Goal: Information Seeking & Learning: Find specific fact

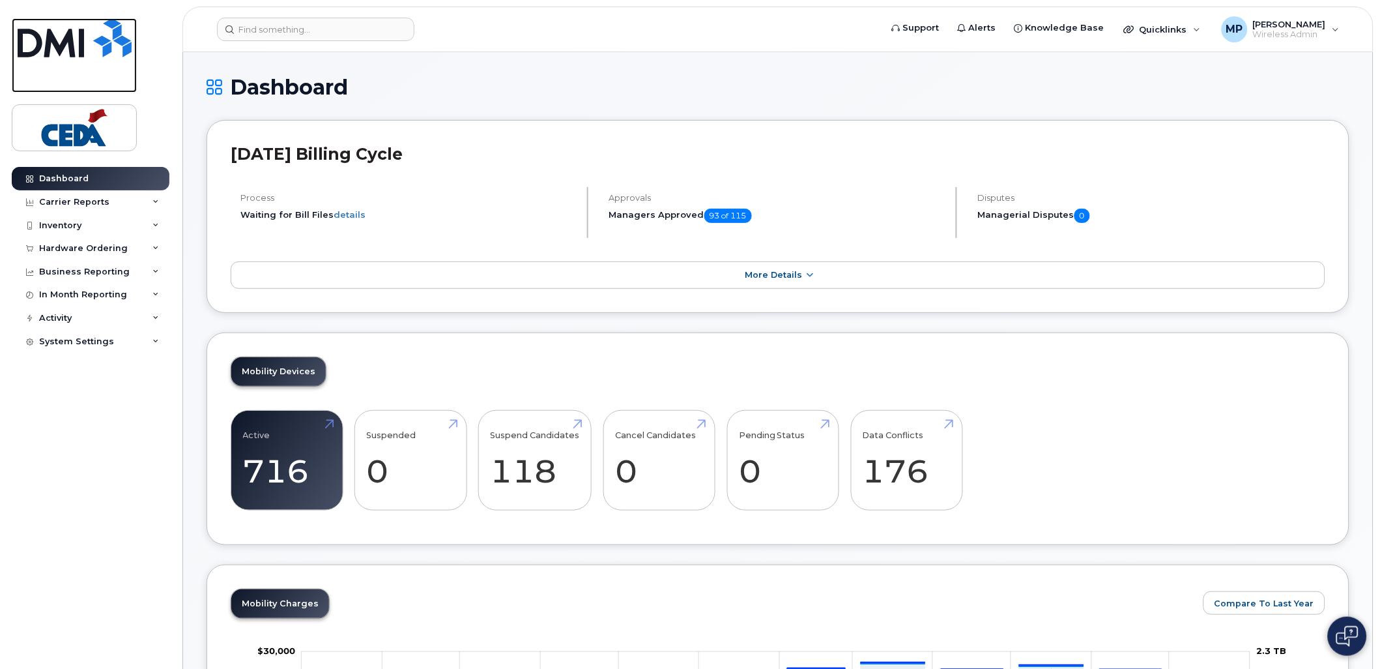
drag, startPoint x: 63, startPoint y: 46, endPoint x: 177, endPoint y: 106, distance: 128.8
click at [63, 46] on img at bounding box center [75, 37] width 114 height 39
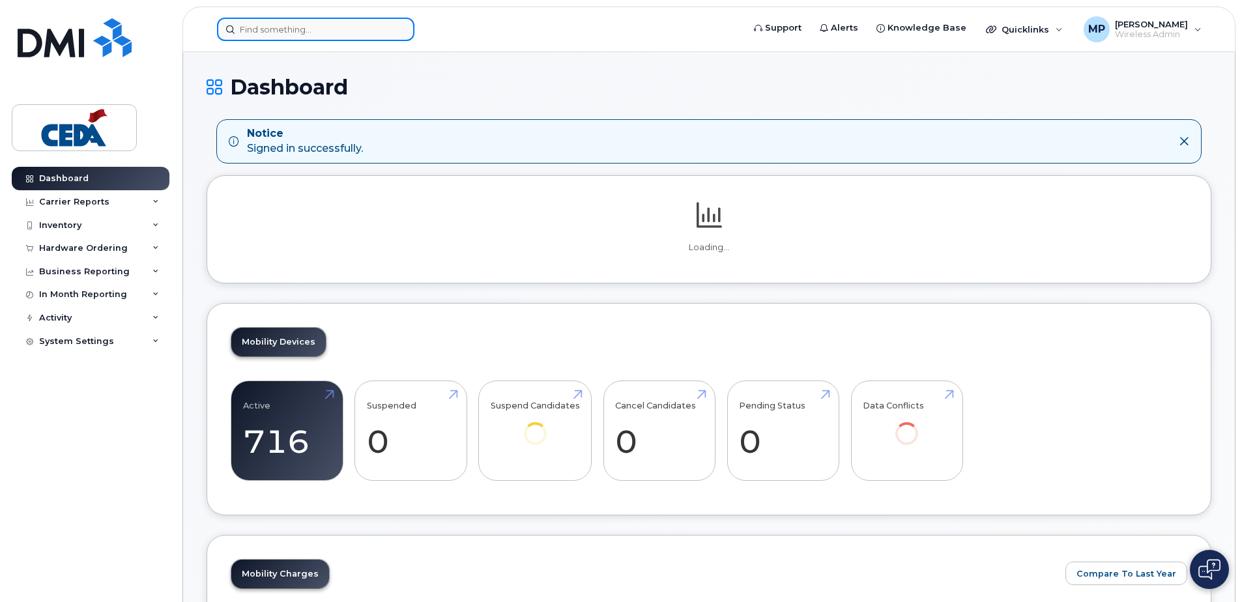
click at [291, 36] on input at bounding box center [315, 29] width 197 height 23
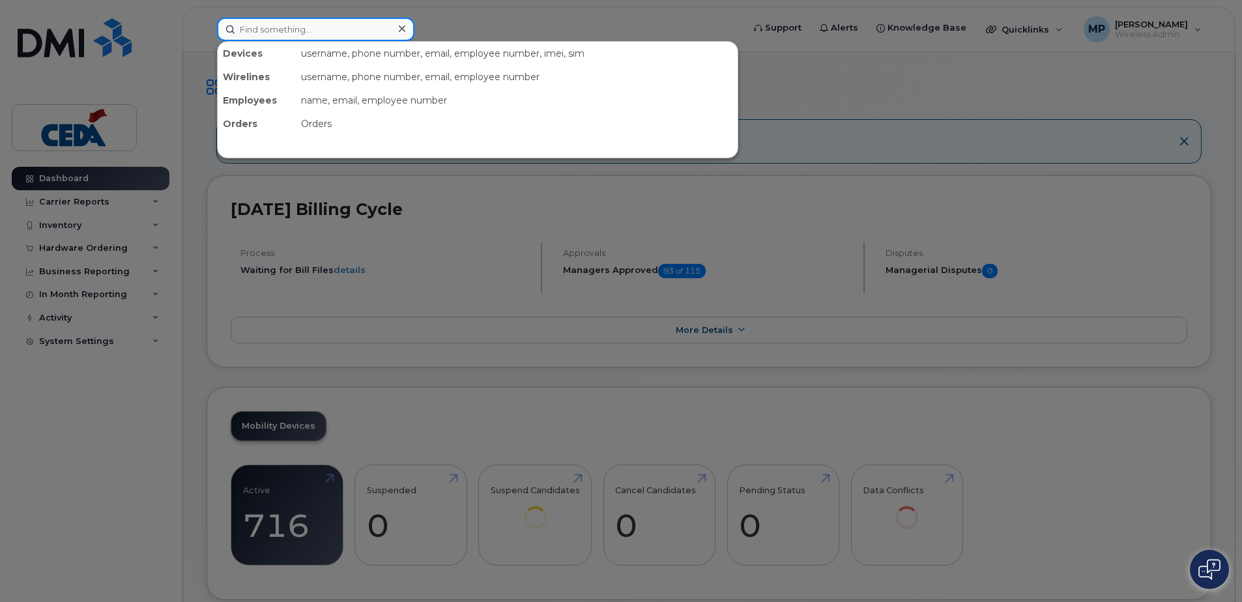
paste input "5872161059"
type input "5872161059"
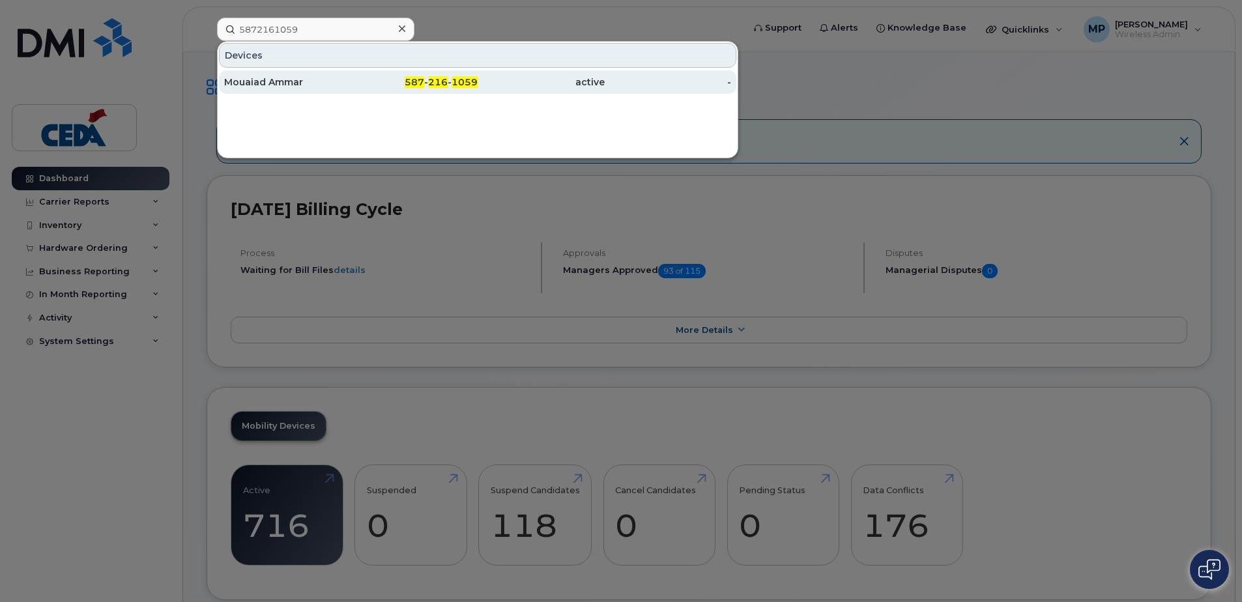
click at [330, 87] on div "Mouaiad Ammar" at bounding box center [287, 82] width 127 height 13
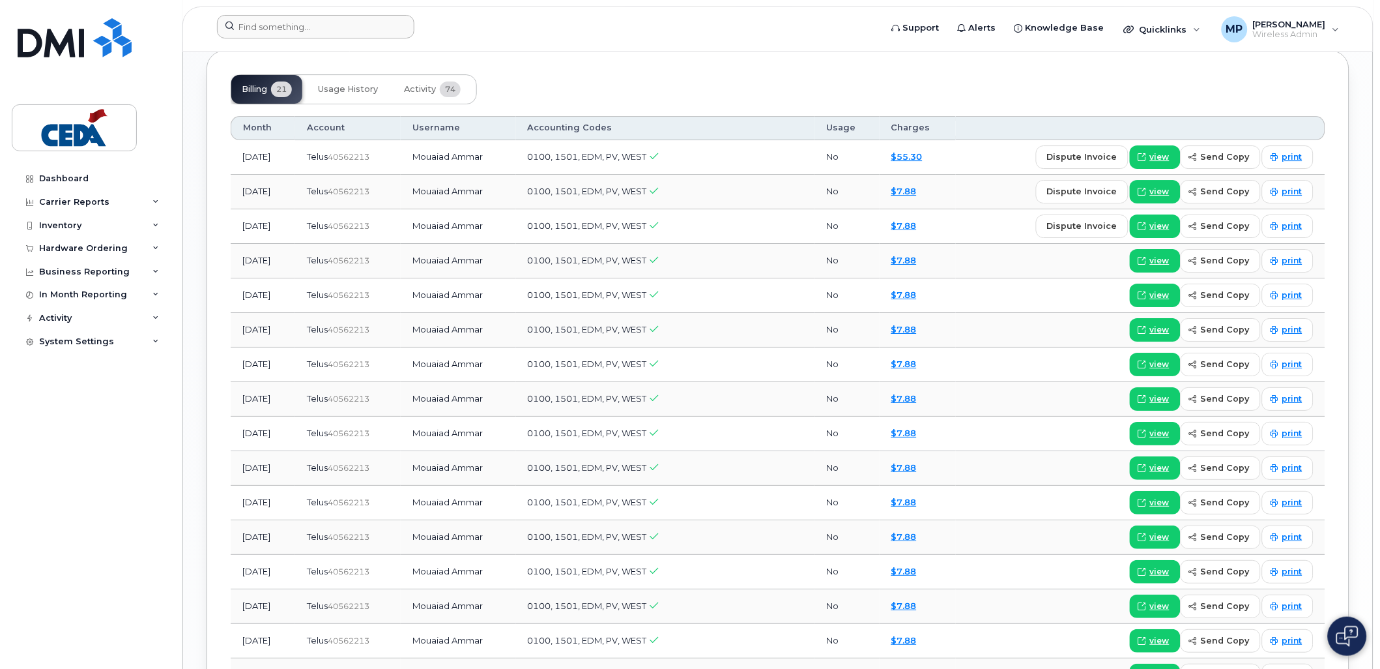
scroll to position [1158, 0]
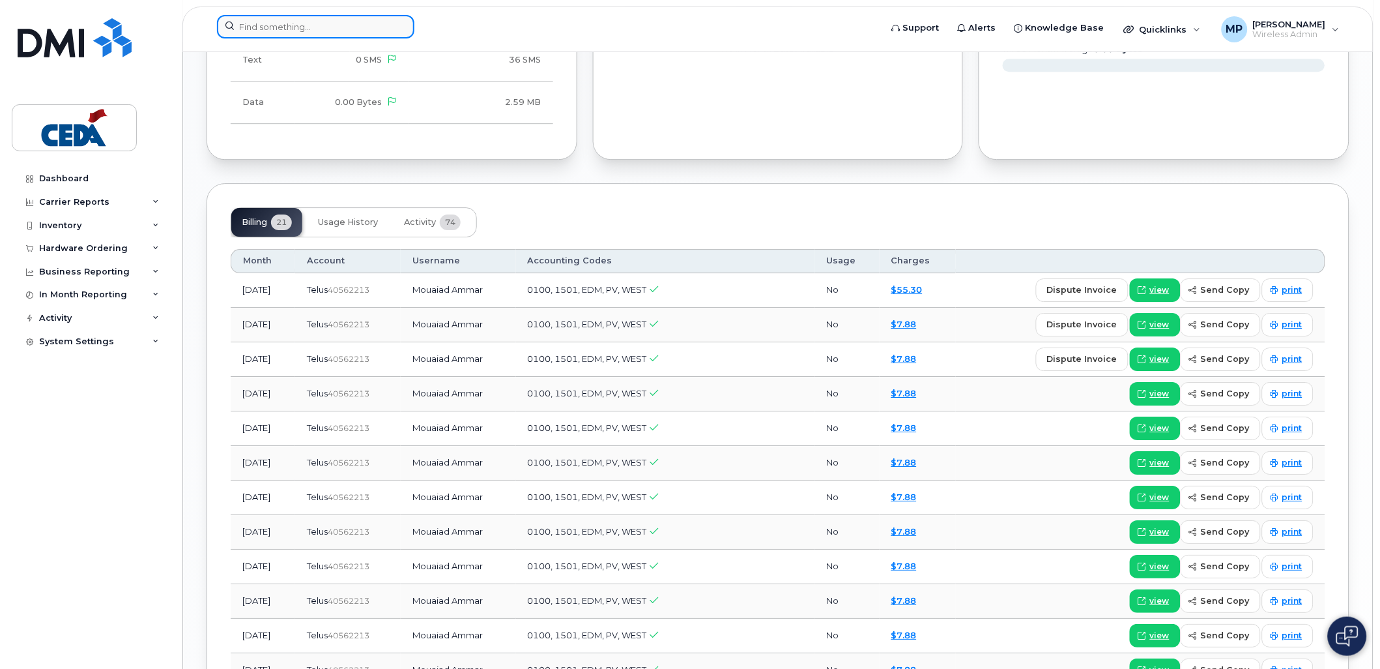
click at [278, 22] on input at bounding box center [315, 26] width 197 height 23
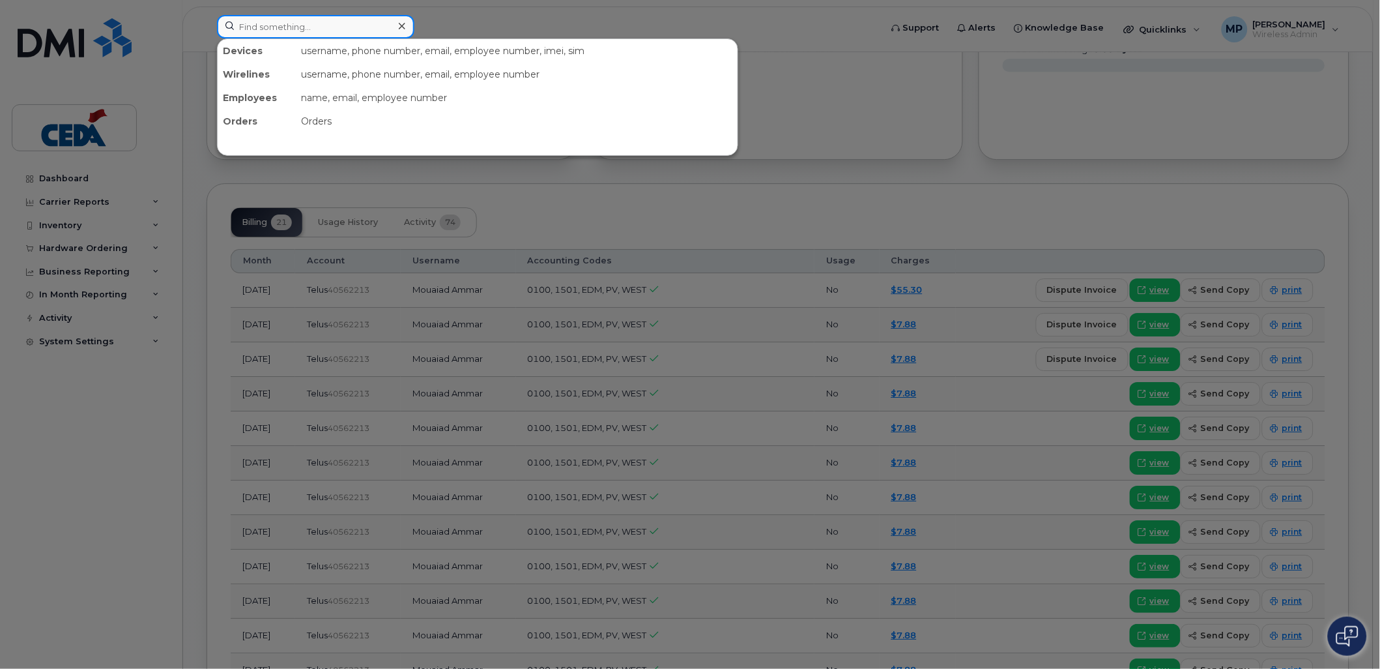
paste input "5875896083"
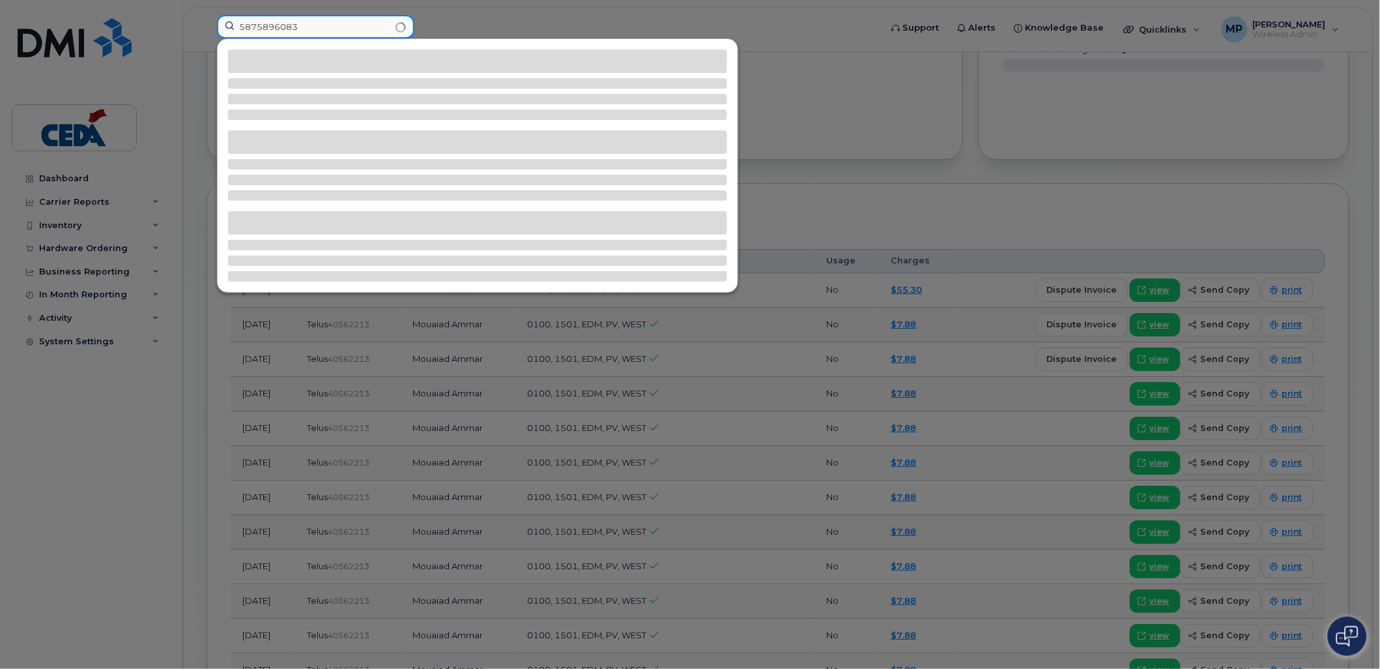
type input "5875896083"
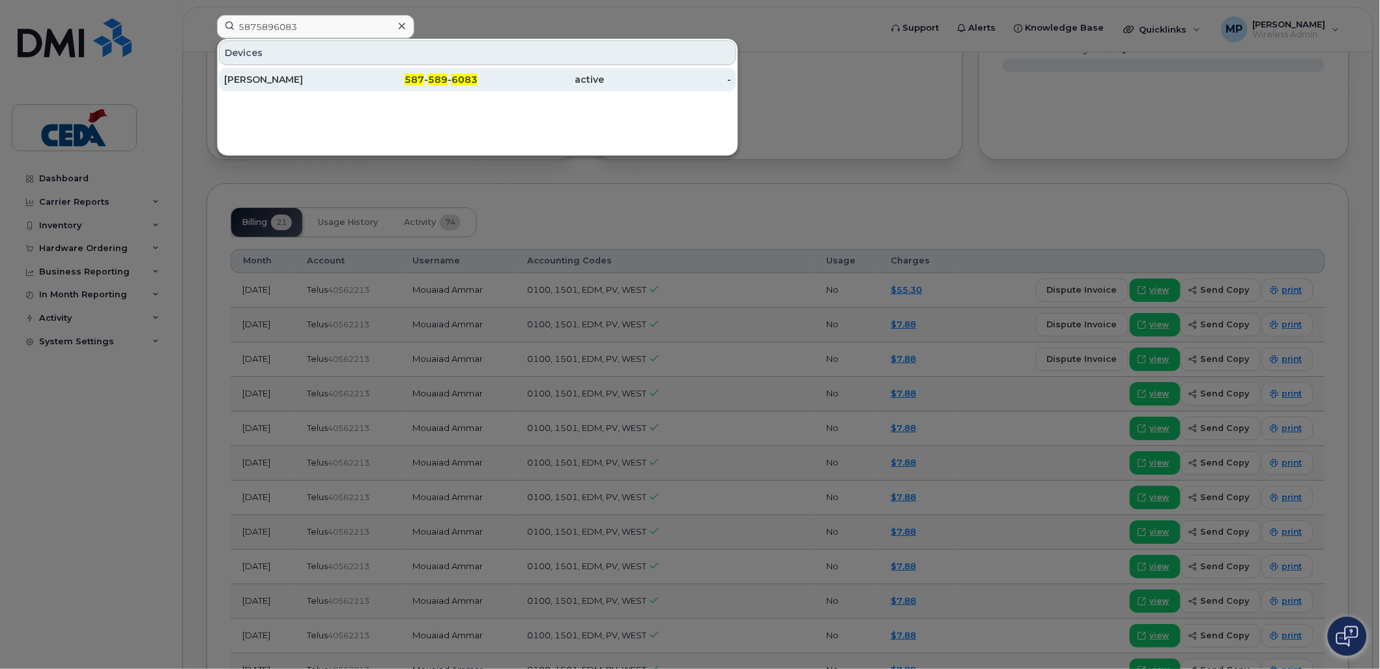
click at [328, 82] on div "[PERSON_NAME]" at bounding box center [287, 79] width 127 height 13
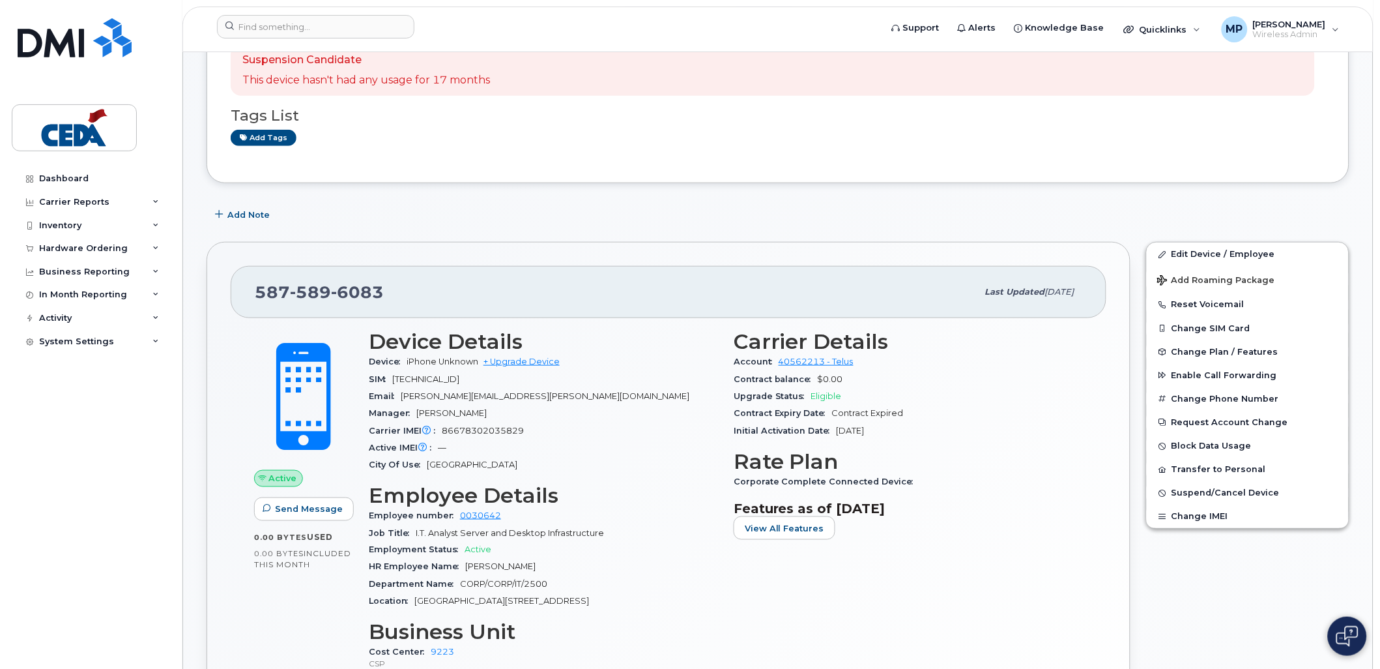
scroll to position [217, 0]
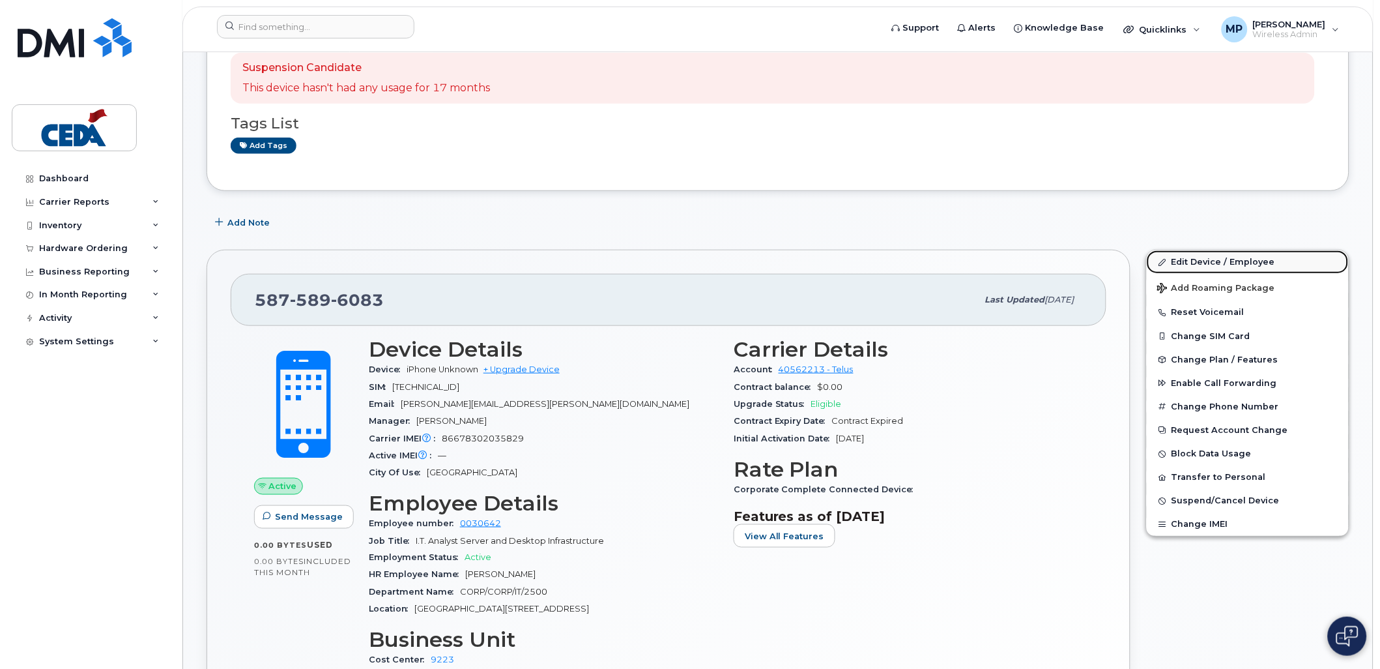
click at [1232, 257] on link "Edit Device / Employee" at bounding box center [1248, 261] width 202 height 23
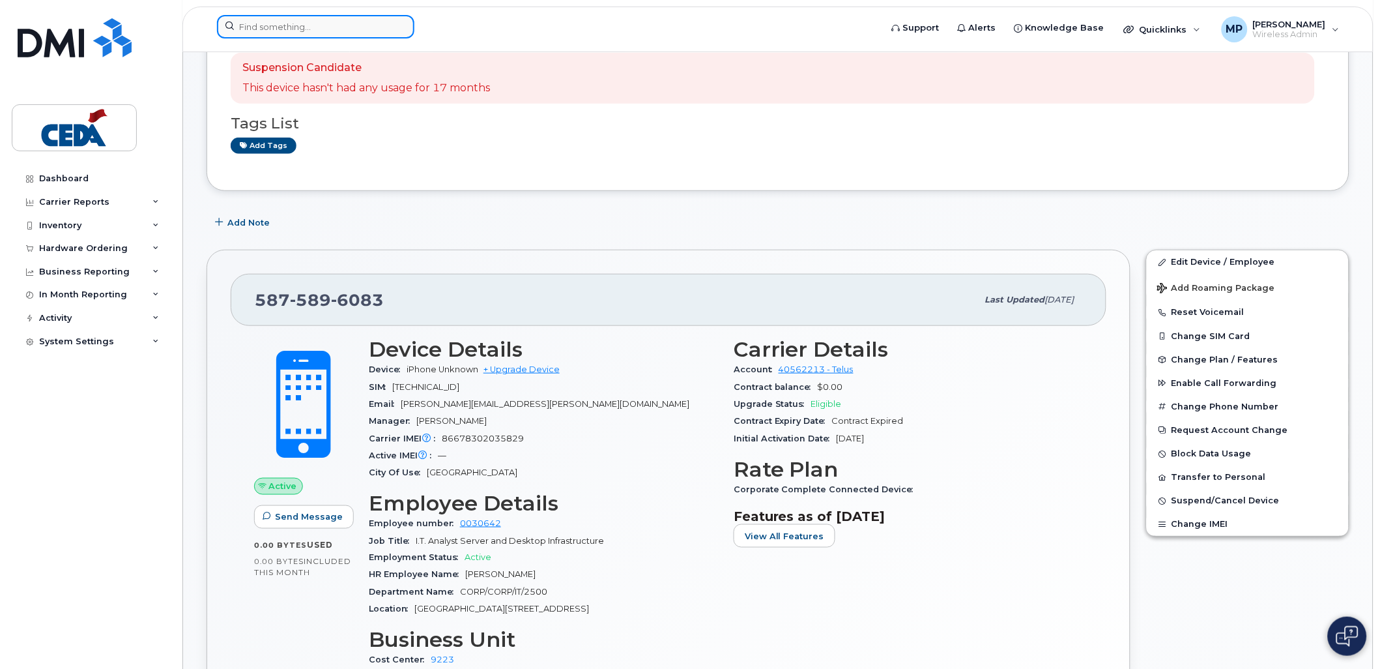
drag, startPoint x: 280, startPoint y: 27, endPoint x: 305, endPoint y: 33, distance: 25.3
click at [280, 27] on input at bounding box center [315, 26] width 197 height 23
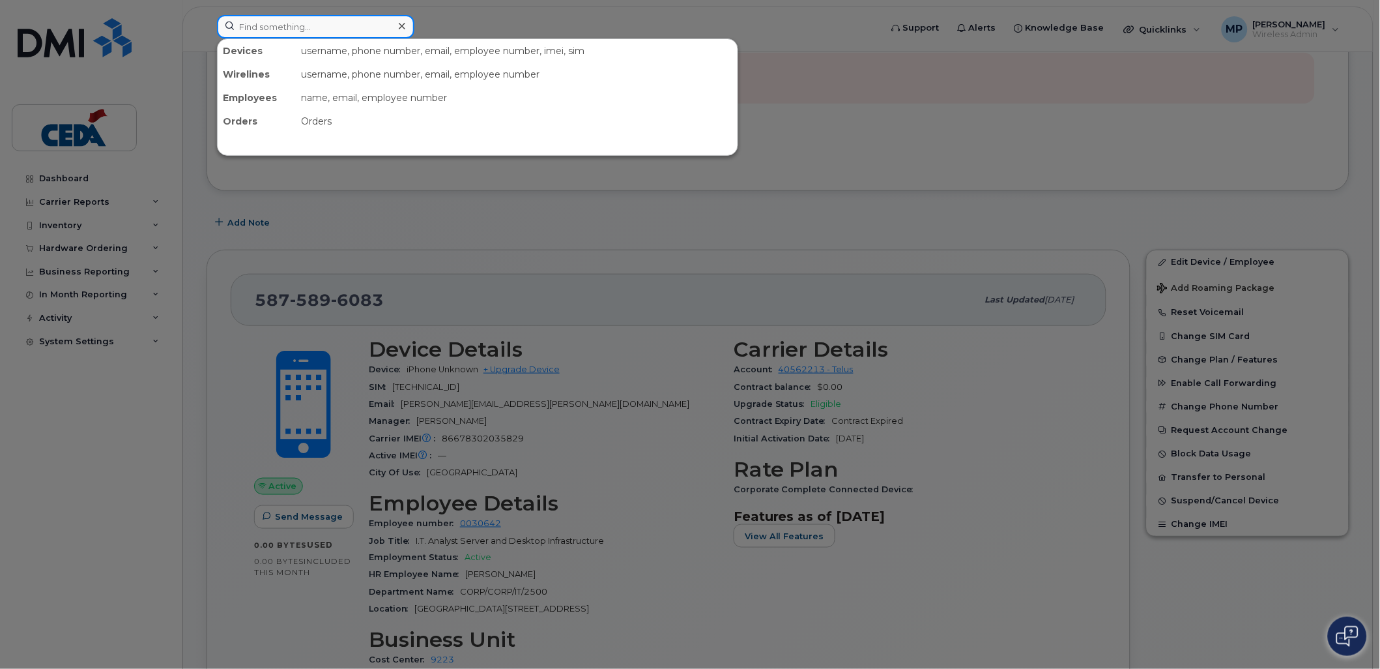
paste input "5876454582"
type input "5876454582"
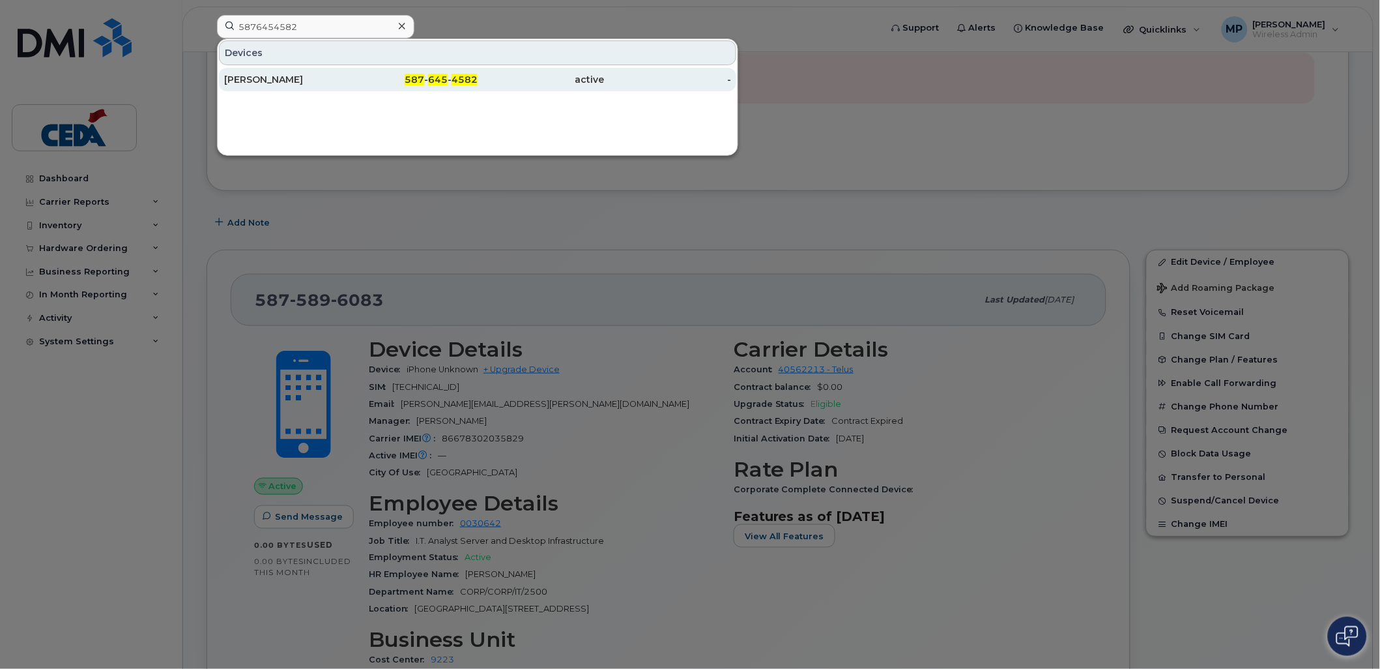
click at [291, 81] on div "Kyle Copley" at bounding box center [287, 79] width 127 height 13
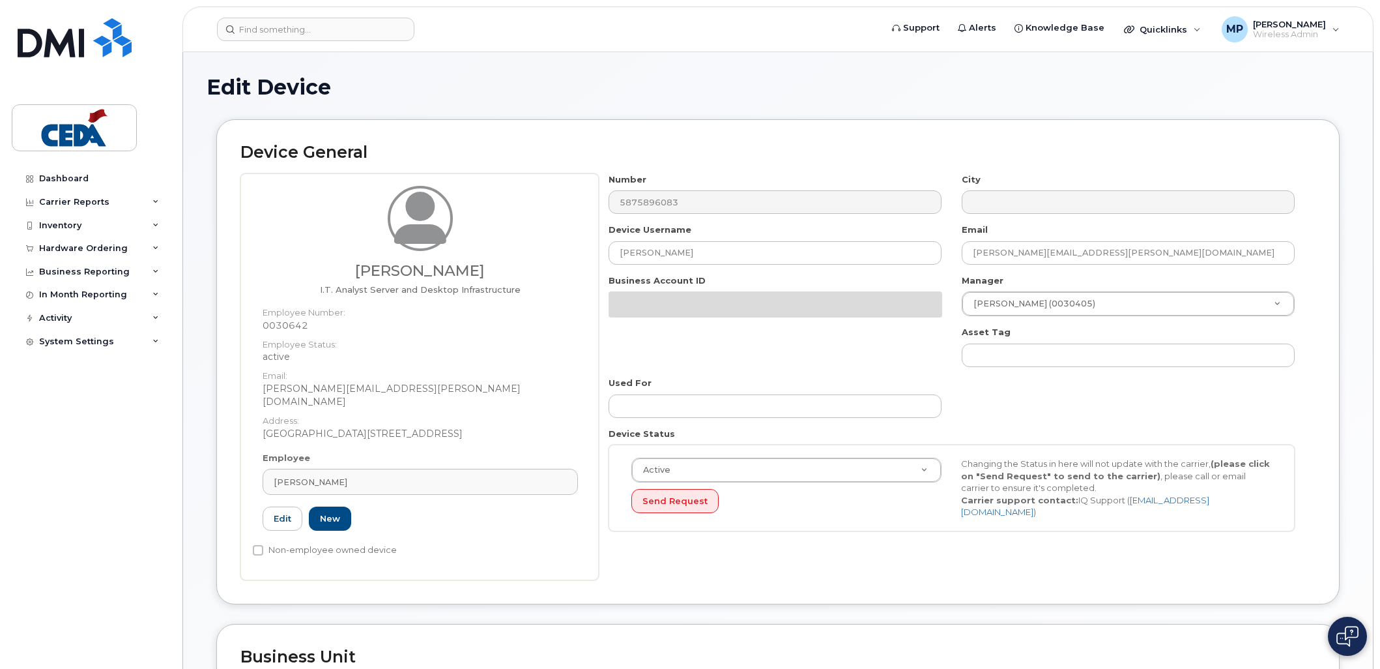
select select "31907"
select select "31933"
select select "31943"
select select "31984"
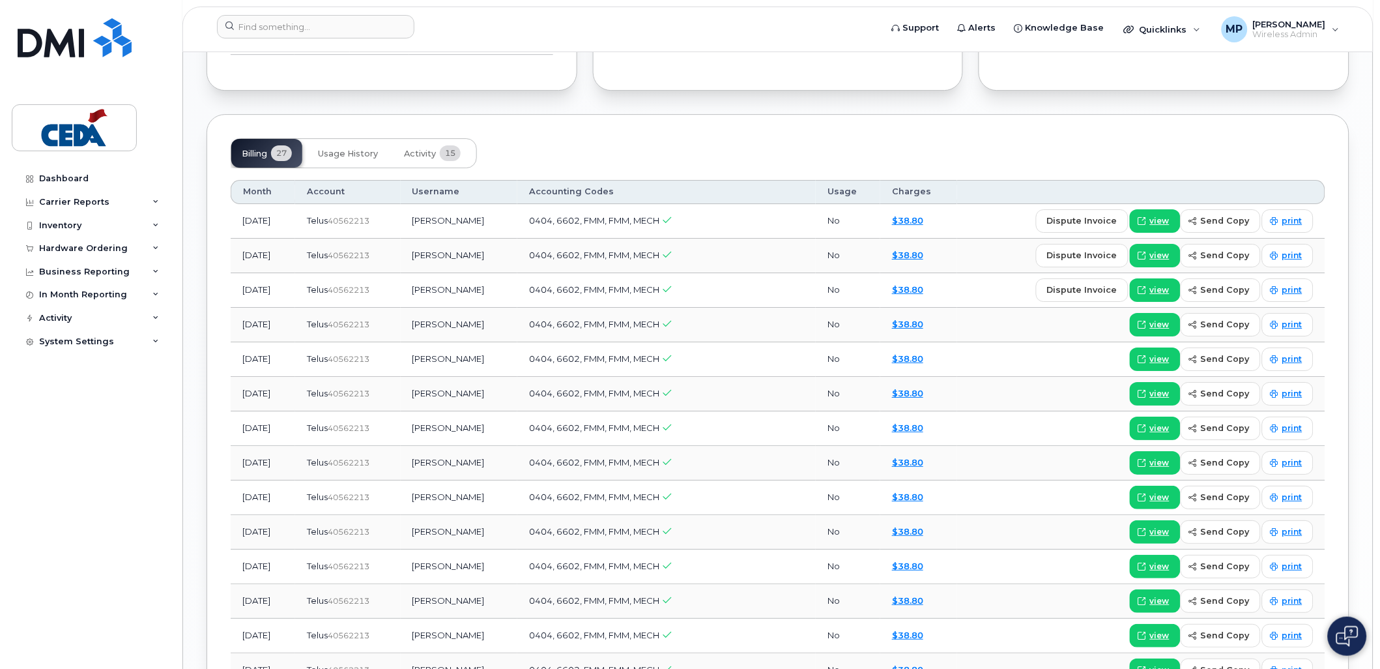
scroll to position [1375, 0]
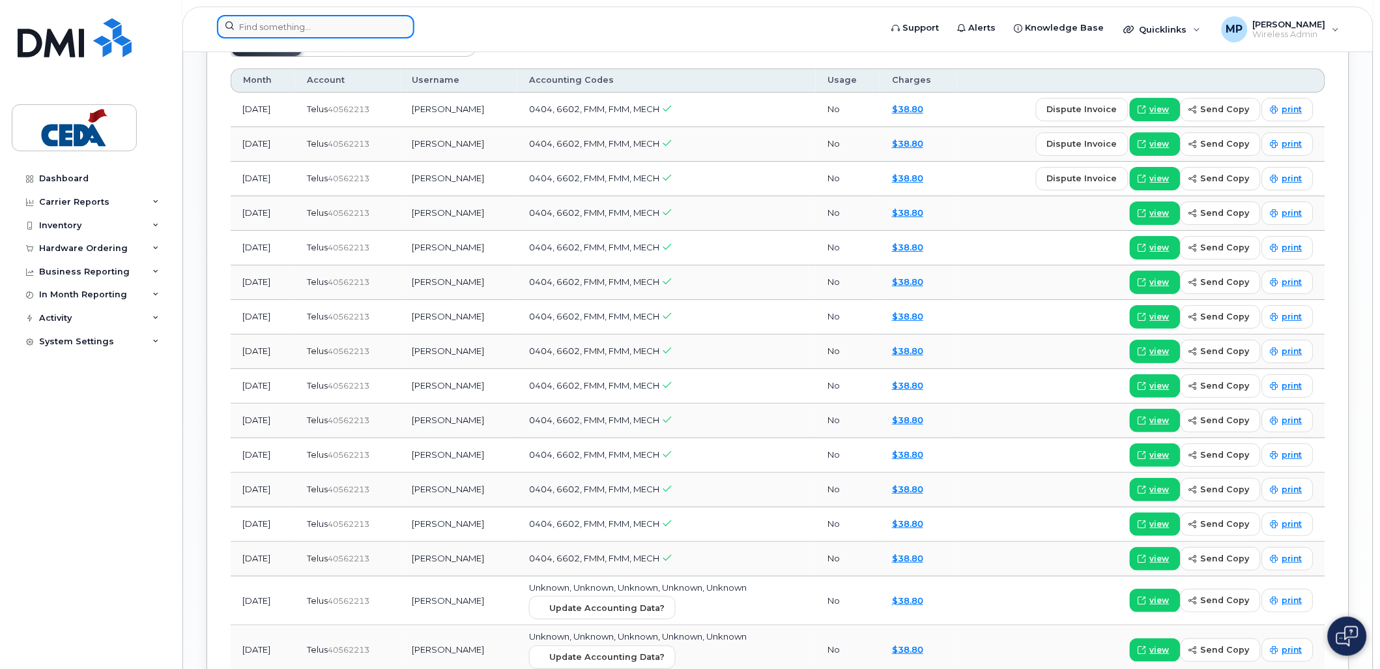
click at [272, 29] on input at bounding box center [315, 26] width 197 height 23
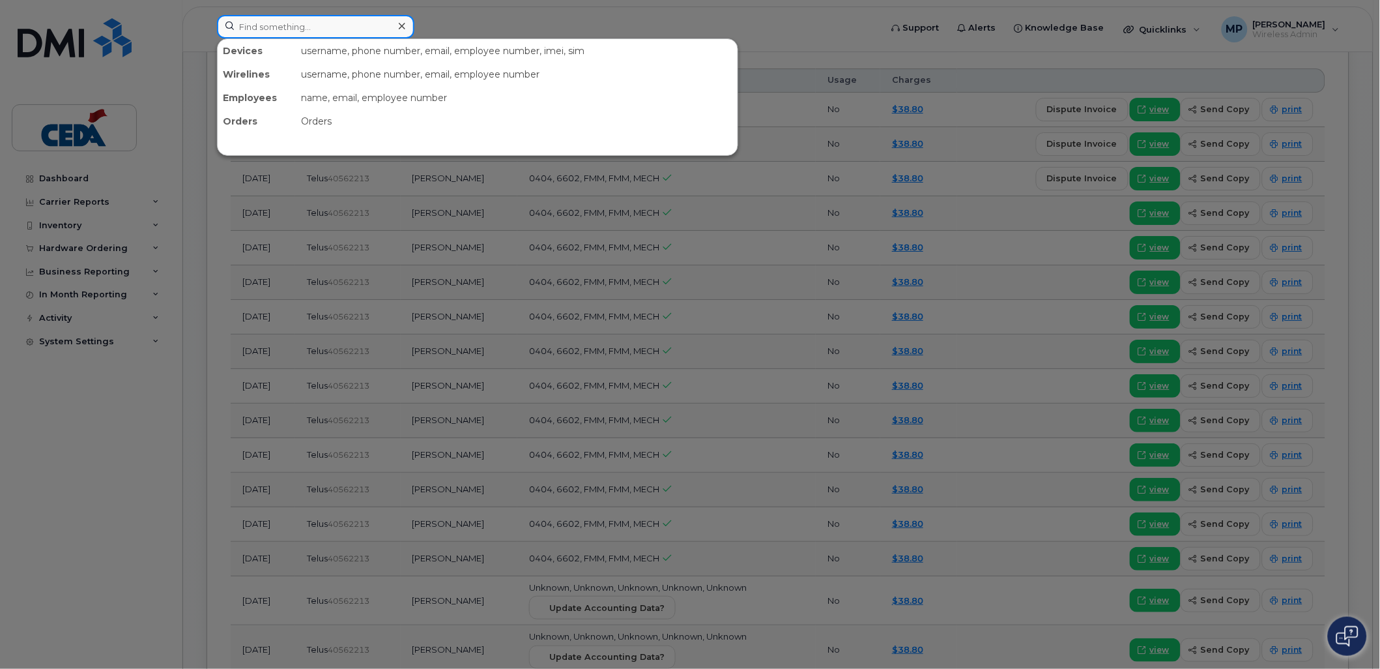
paste input "5872013477"
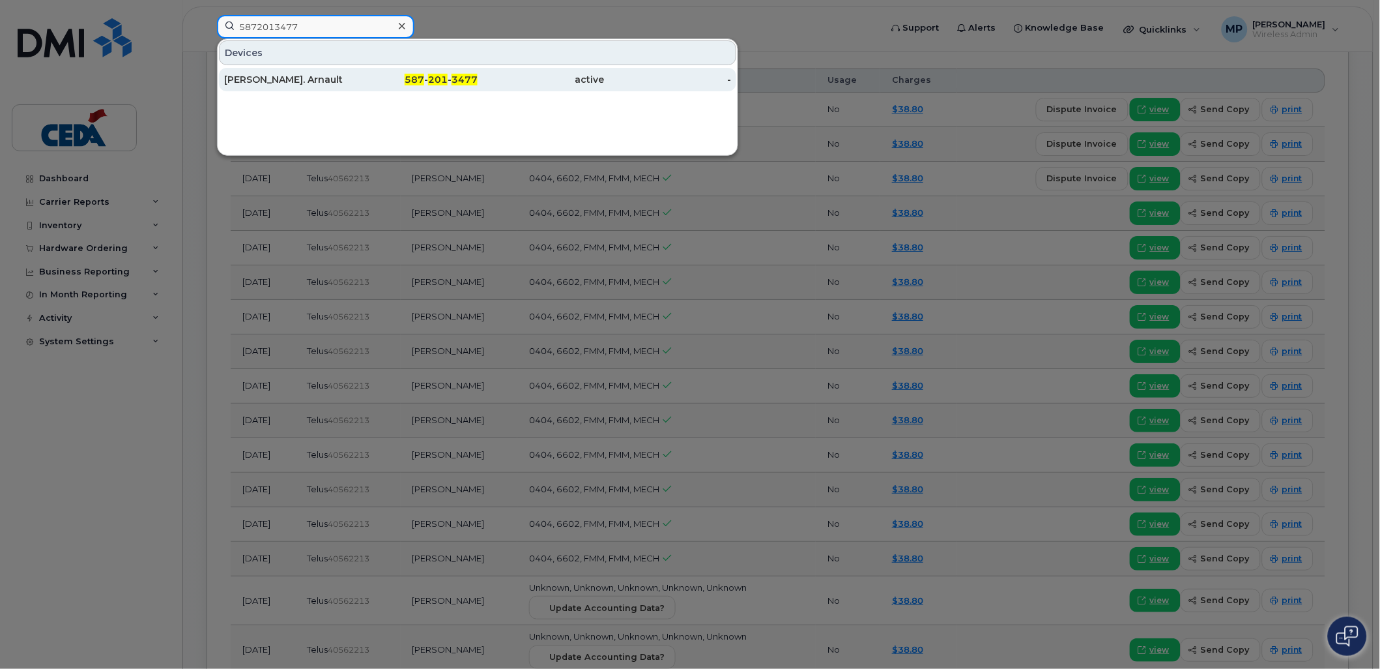
type input "5872013477"
click at [296, 74] on div "Denis St. Arnault" at bounding box center [287, 79] width 127 height 13
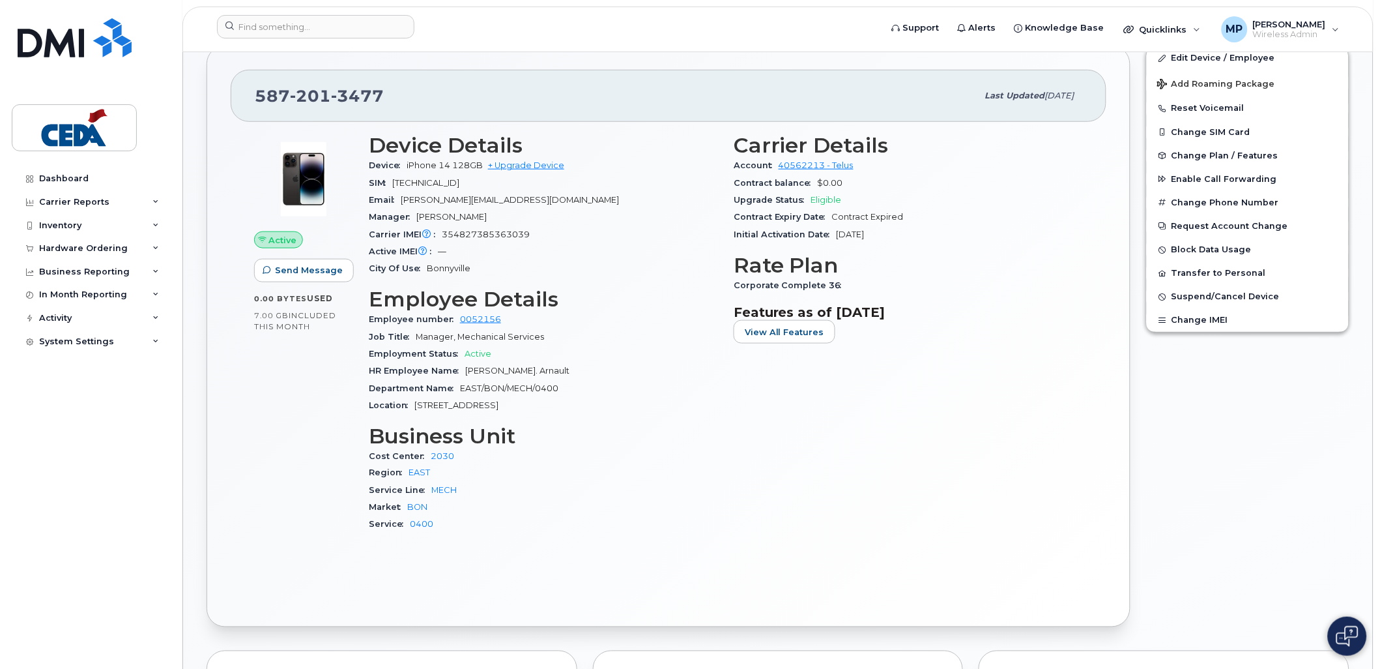
scroll to position [289, 0]
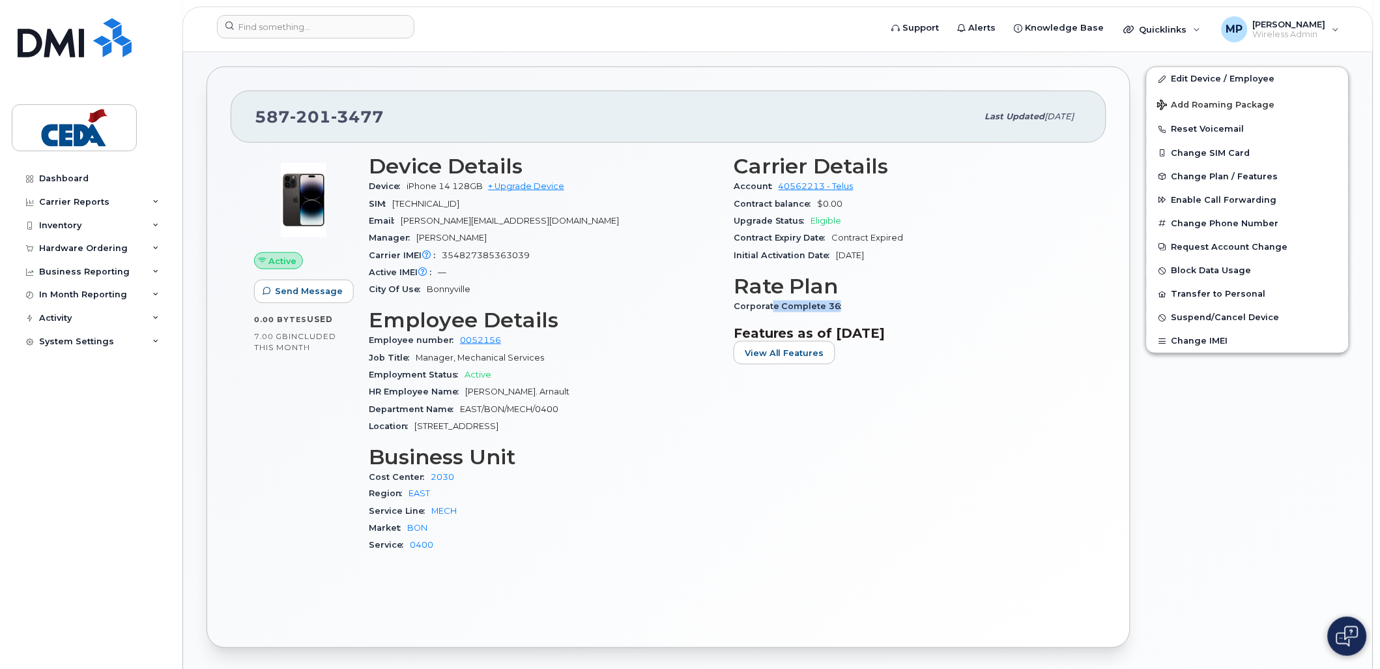
drag, startPoint x: 770, startPoint y: 309, endPoint x: 855, endPoint y: 305, distance: 84.8
click at [855, 305] on div "Corporate Complete 36" at bounding box center [908, 306] width 349 height 17
drag, startPoint x: 855, startPoint y: 305, endPoint x: 910, endPoint y: 382, distance: 94.9
click at [910, 382] on div "Carrier Details Account 40562213 - Telus Contract balance $0.00 Upgrade Status …" at bounding box center [908, 359] width 365 height 425
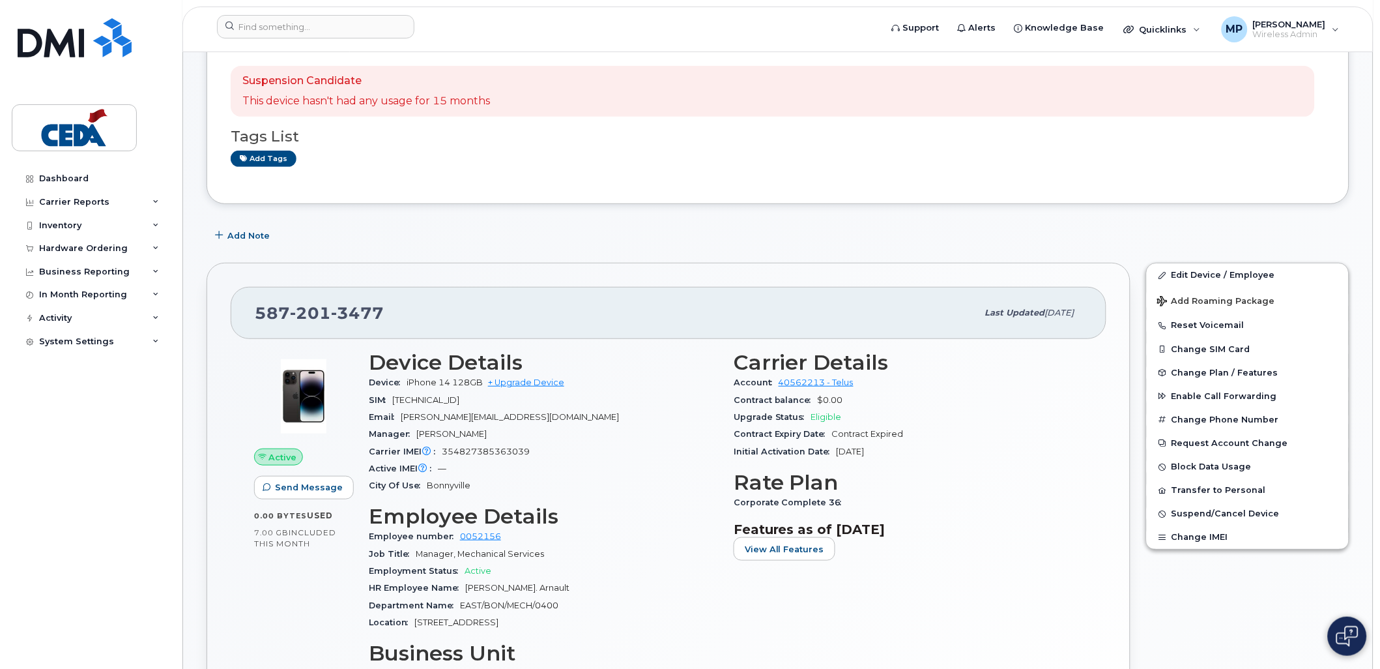
scroll to position [0, 0]
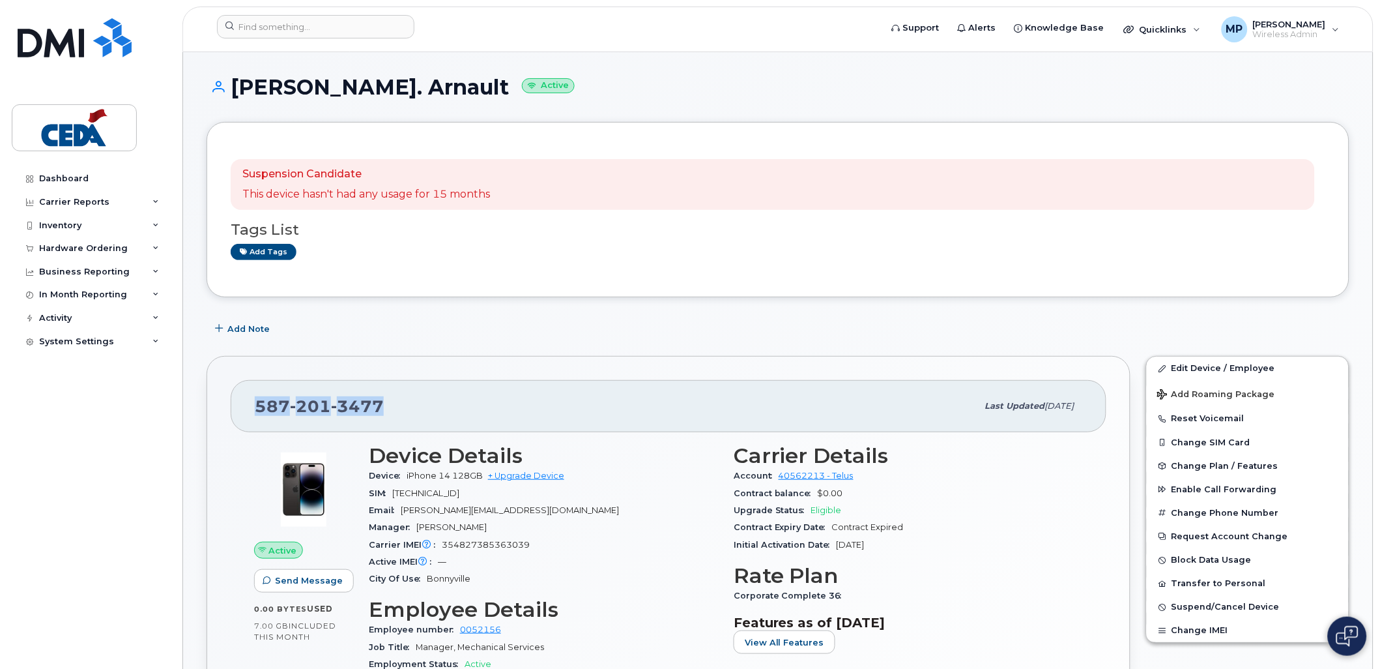
drag, startPoint x: 384, startPoint y: 397, endPoint x: 252, endPoint y: 408, distance: 132.7
click at [252, 408] on div "587 201 3477 Last updated Jul 24, 2025" at bounding box center [669, 406] width 876 height 52
copy span "587 201 3477"
click at [295, 25] on input at bounding box center [315, 26] width 197 height 23
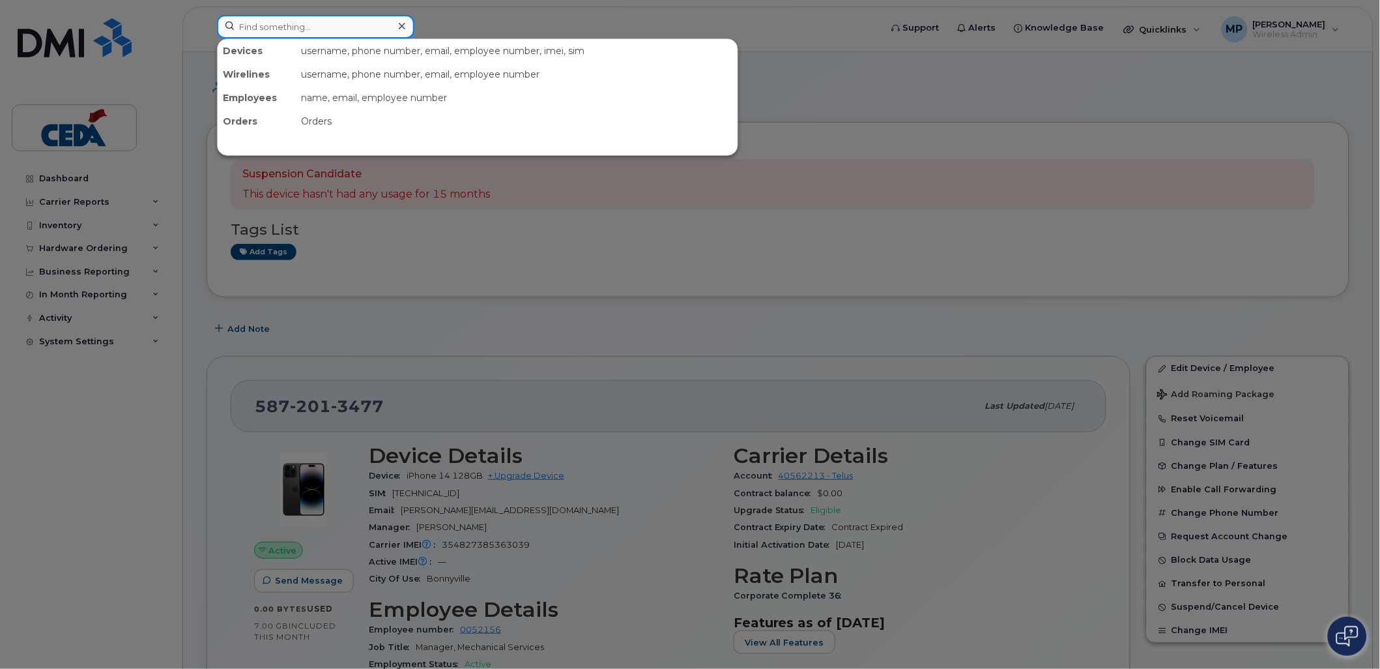
paste input "5872242939"
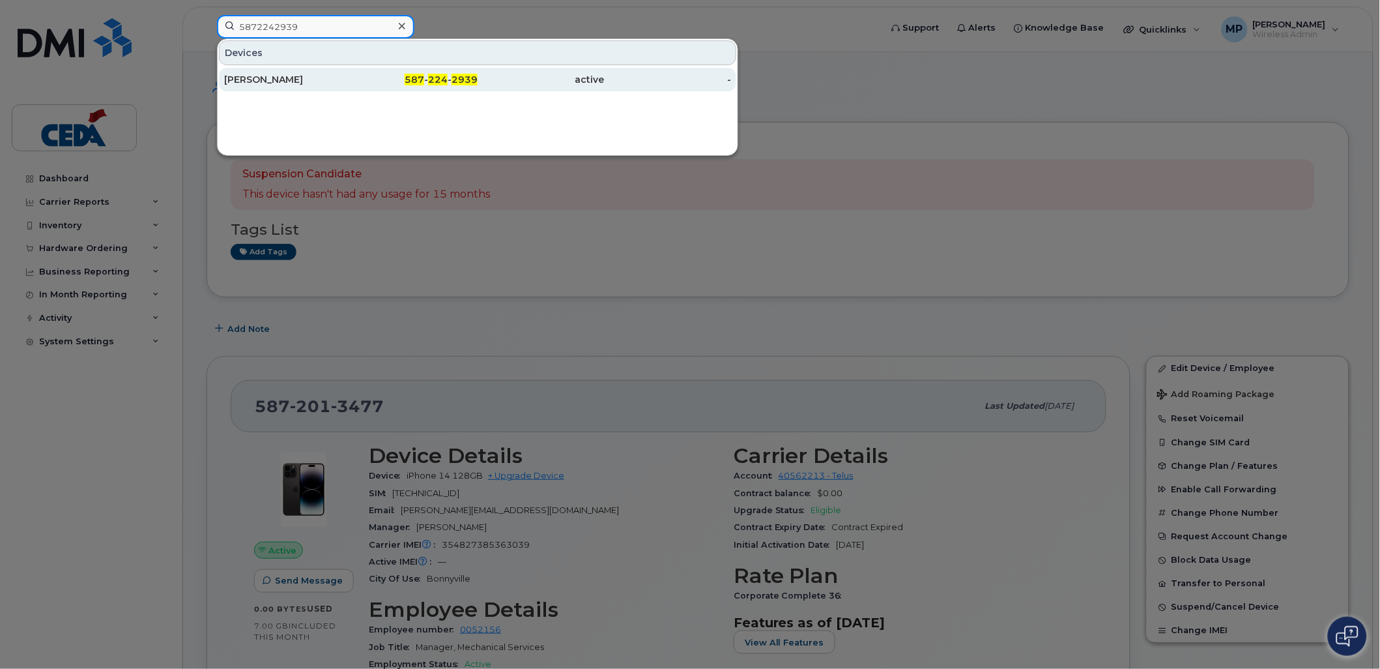
type input "5872242939"
drag, startPoint x: 263, startPoint y: 75, endPoint x: 278, endPoint y: 85, distance: 18.4
click at [263, 75] on div "[PERSON_NAME]" at bounding box center [287, 79] width 127 height 13
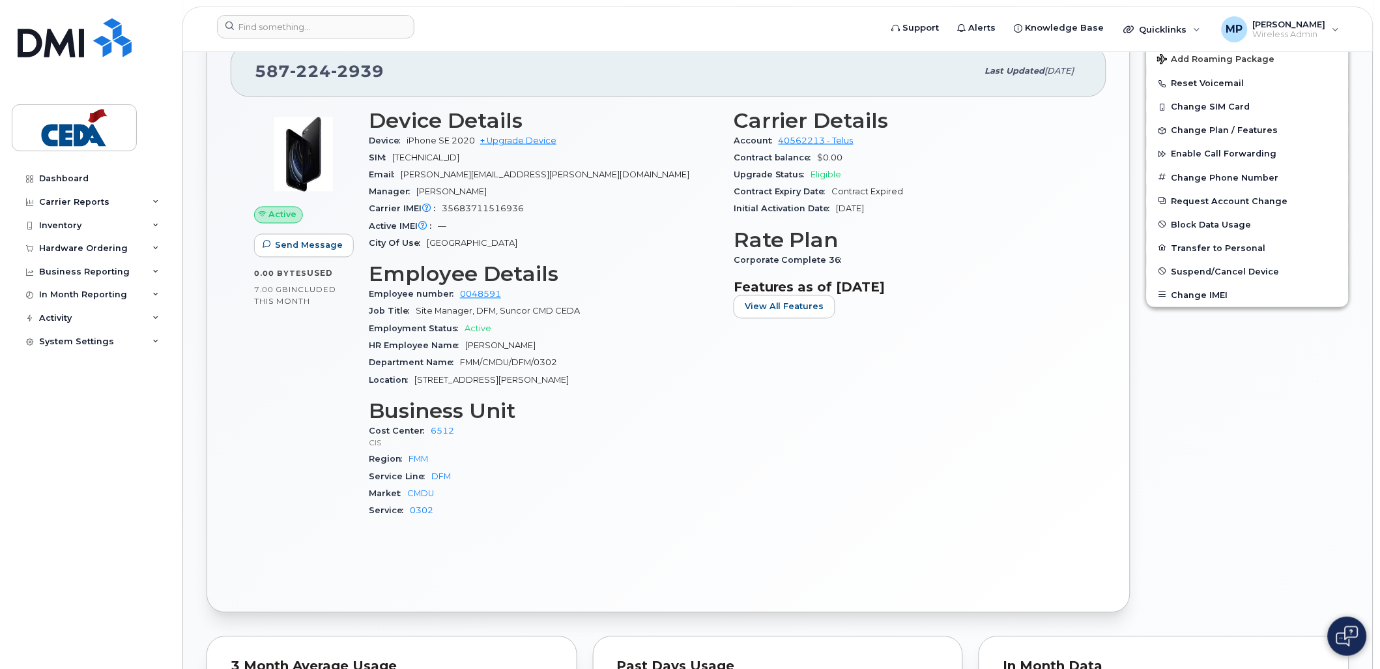
scroll to position [434, 0]
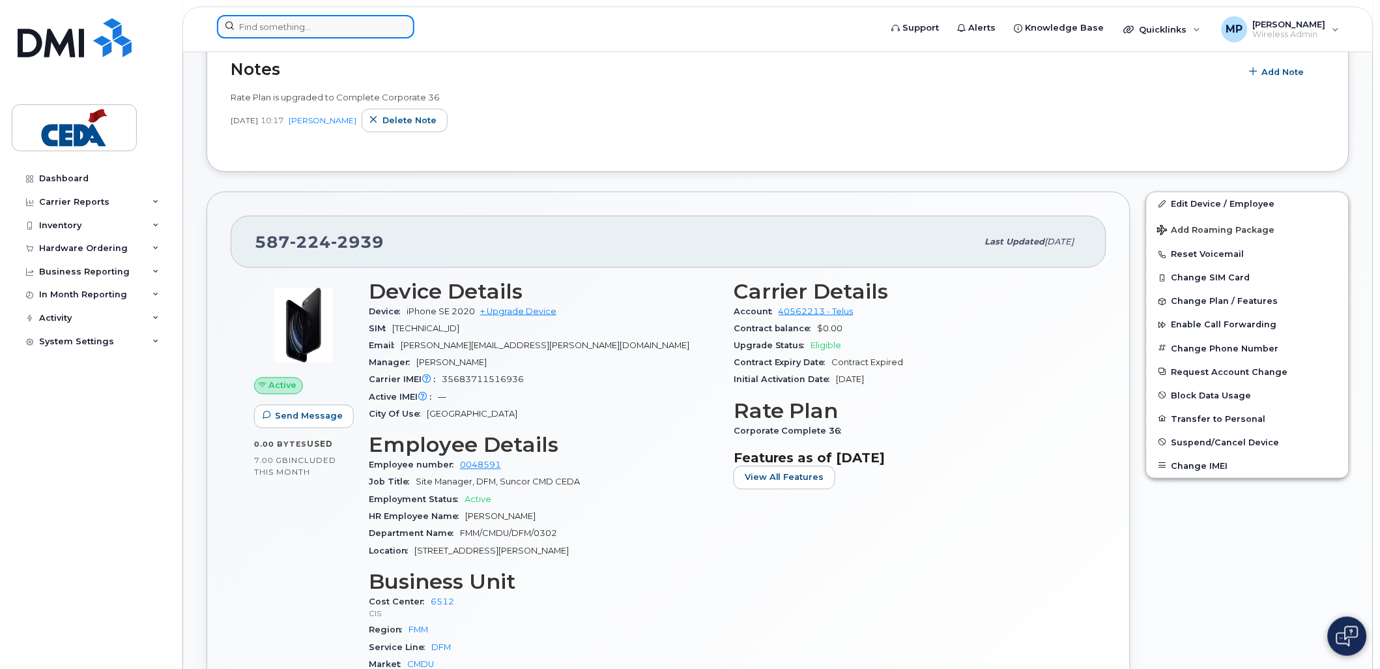
drag, startPoint x: 280, startPoint y: 31, endPoint x: 336, endPoint y: 30, distance: 56.0
click at [280, 31] on input at bounding box center [315, 26] width 197 height 23
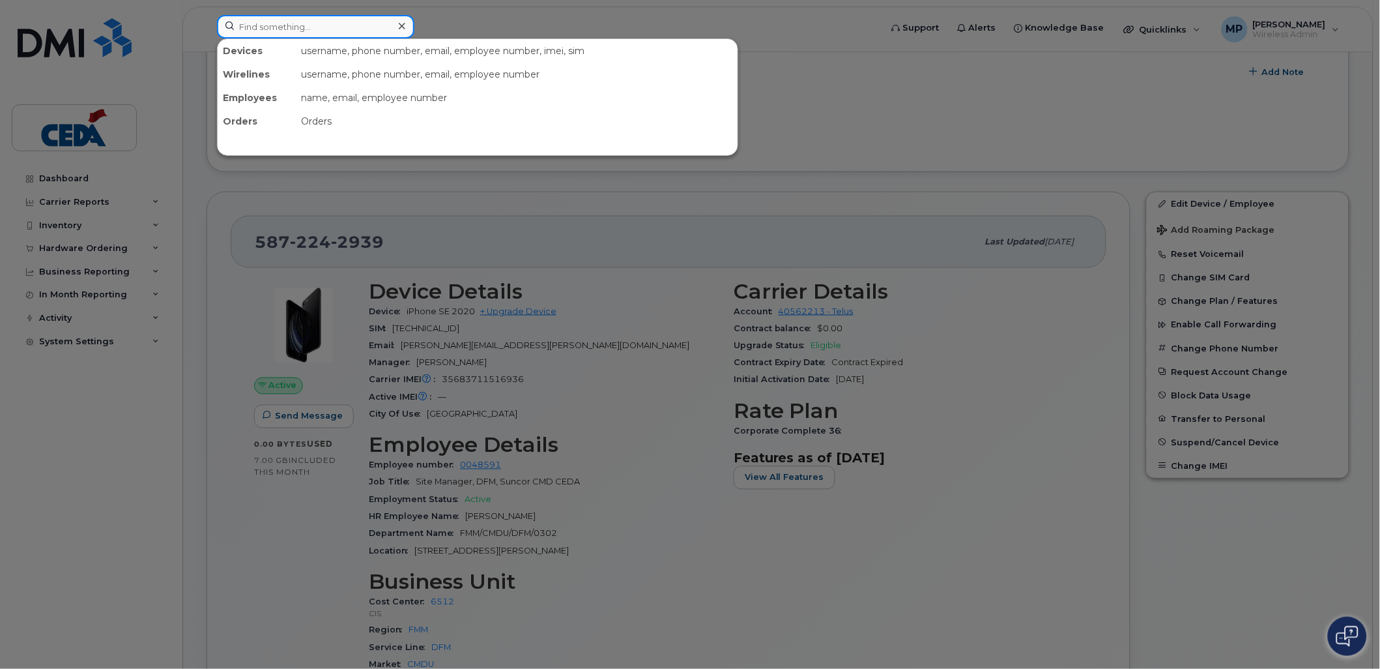
paste input "5875894634"
type input "5875894634"
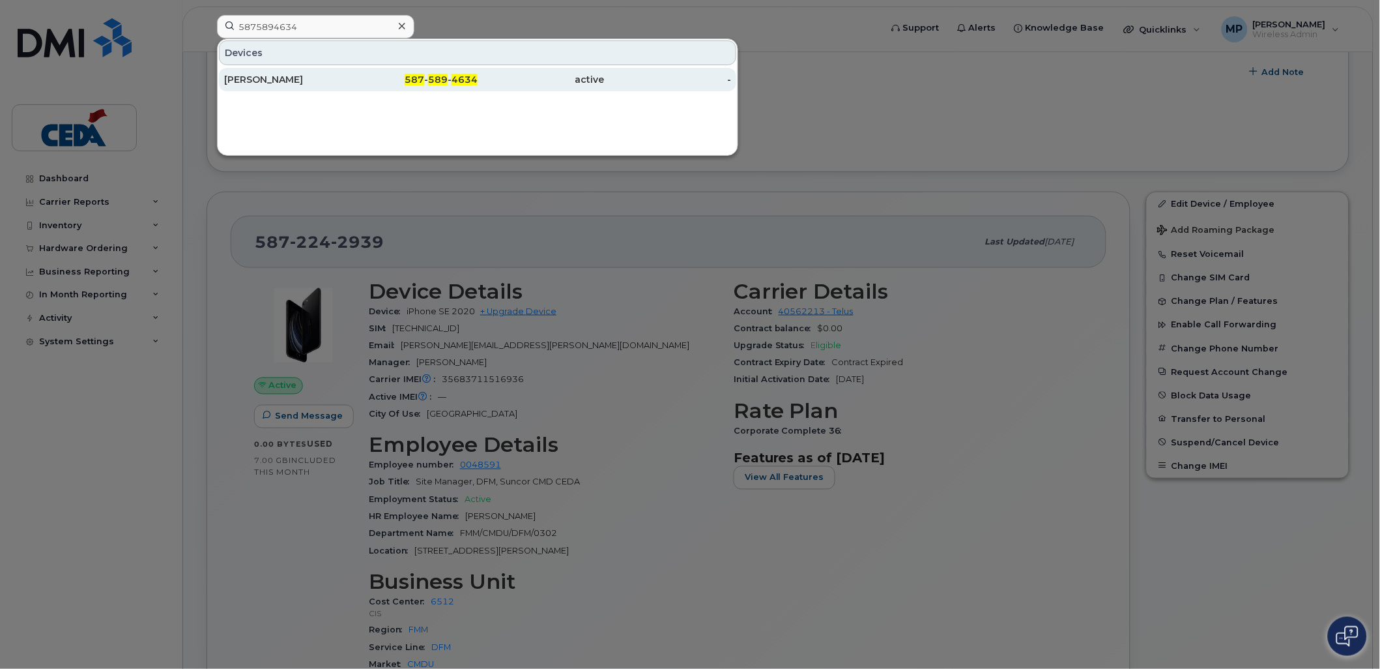
click at [349, 85] on div "Ryan Schweitzer" at bounding box center [287, 79] width 127 height 13
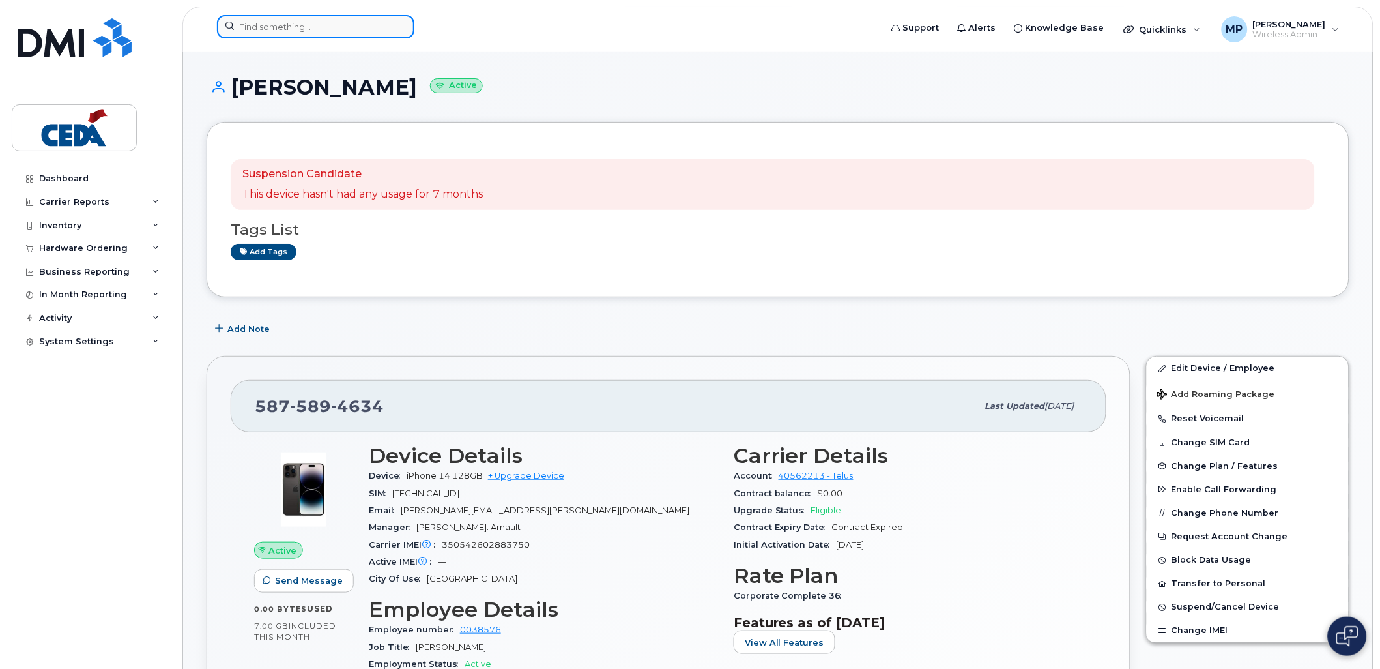
click at [350, 18] on input at bounding box center [315, 26] width 197 height 23
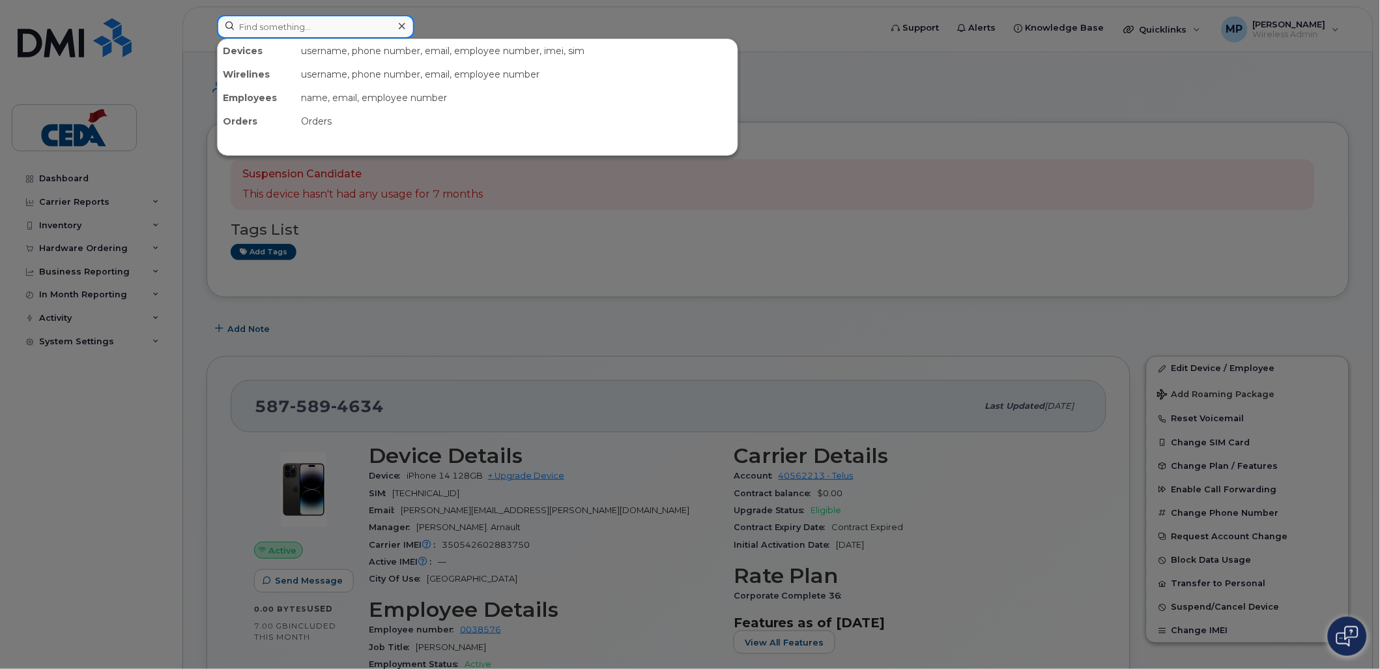
paste input "5875896083"
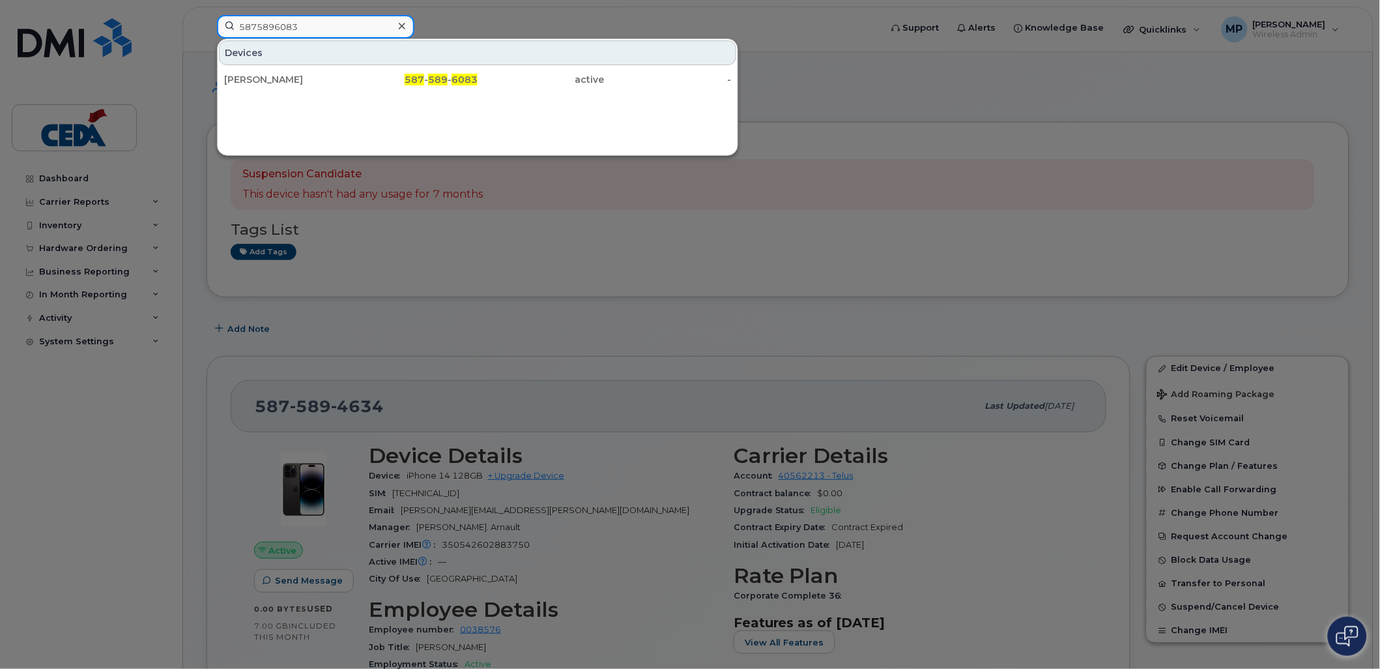
type input "5875896083"
drag, startPoint x: 496, startPoint y: 78, endPoint x: 554, endPoint y: 122, distance: 73.1
click at [496, 78] on div "active" at bounding box center [541, 79] width 127 height 13
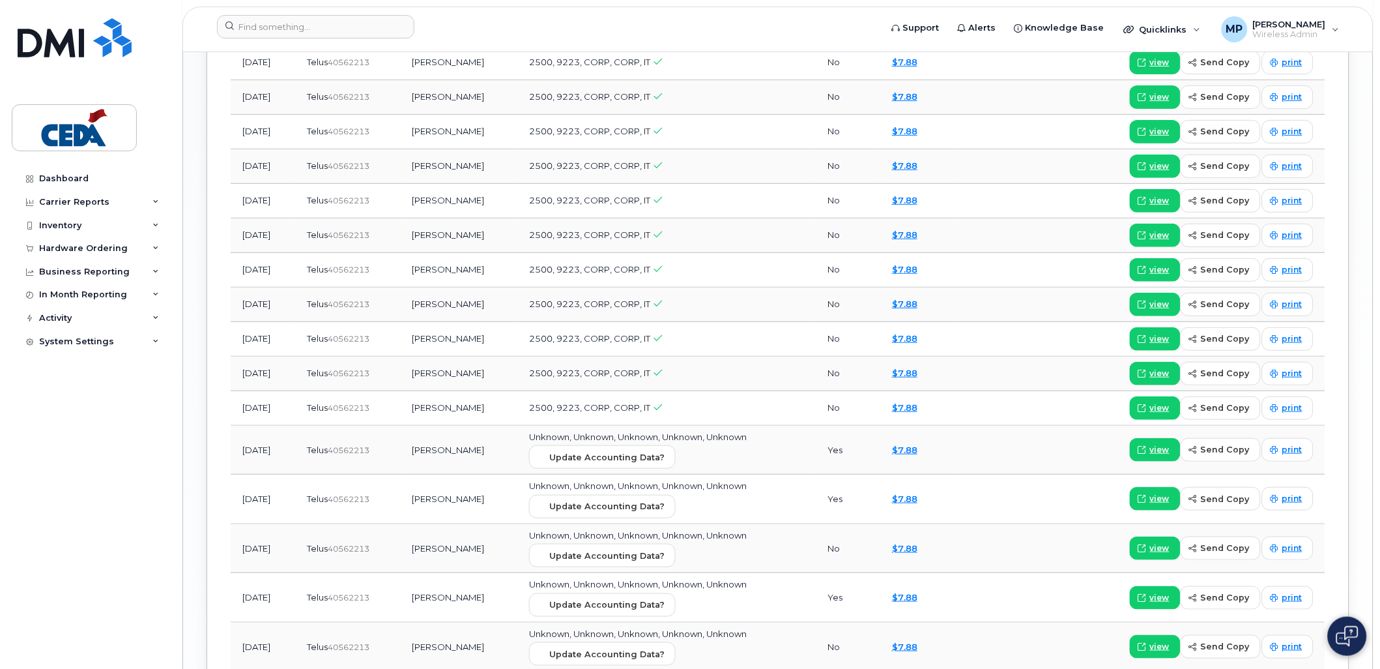
scroll to position [1879, 0]
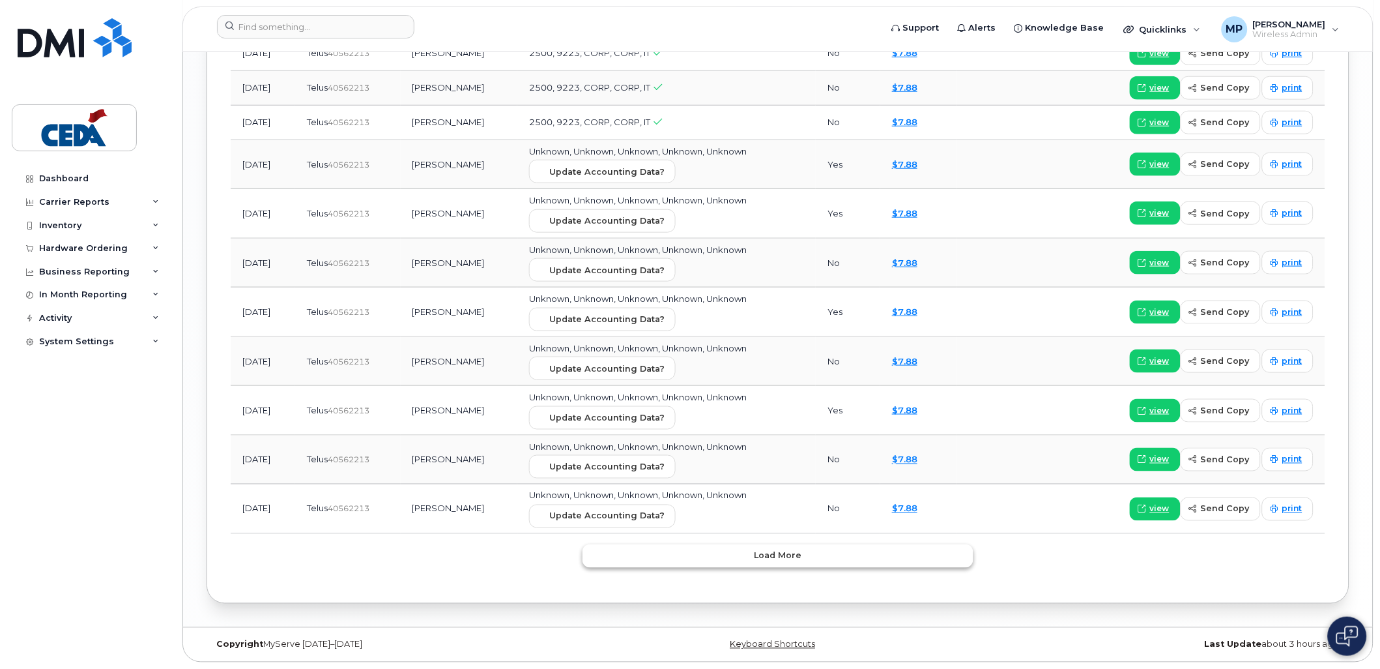
click at [796, 552] on span "Load more" at bounding box center [779, 555] width 48 height 12
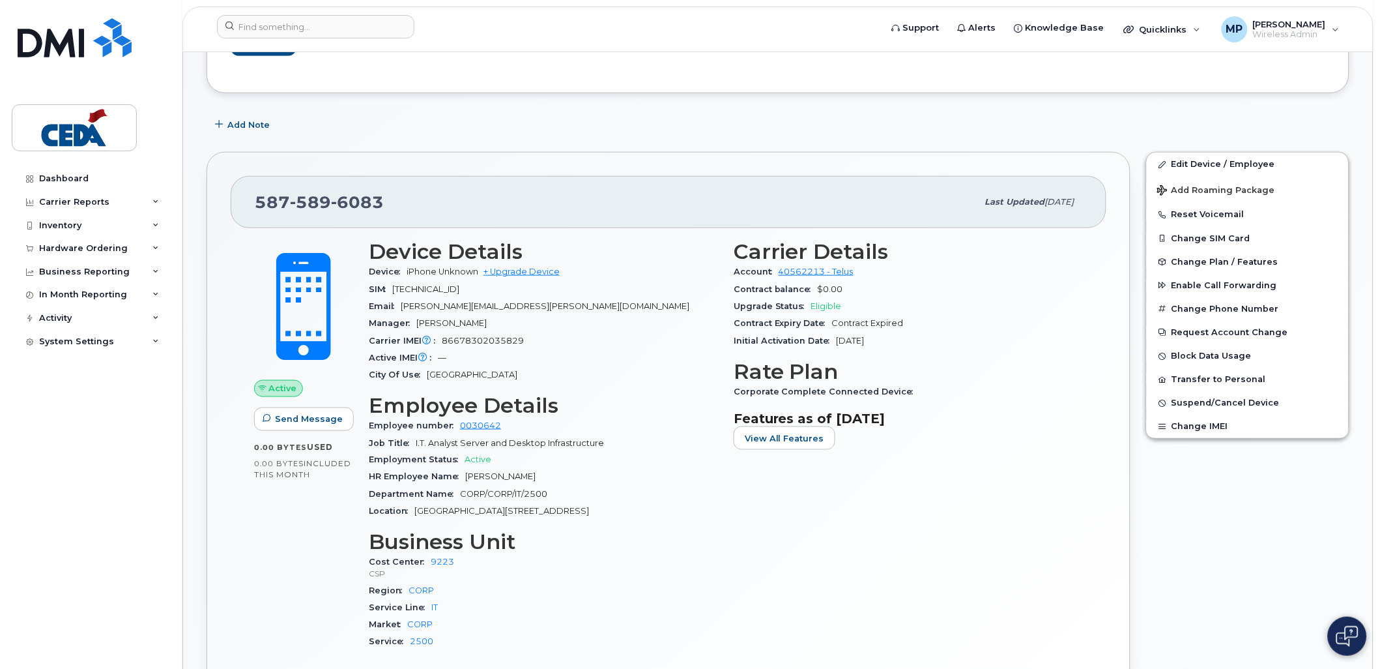
scroll to position [289, 0]
